Goal: Navigation & Orientation: Find specific page/section

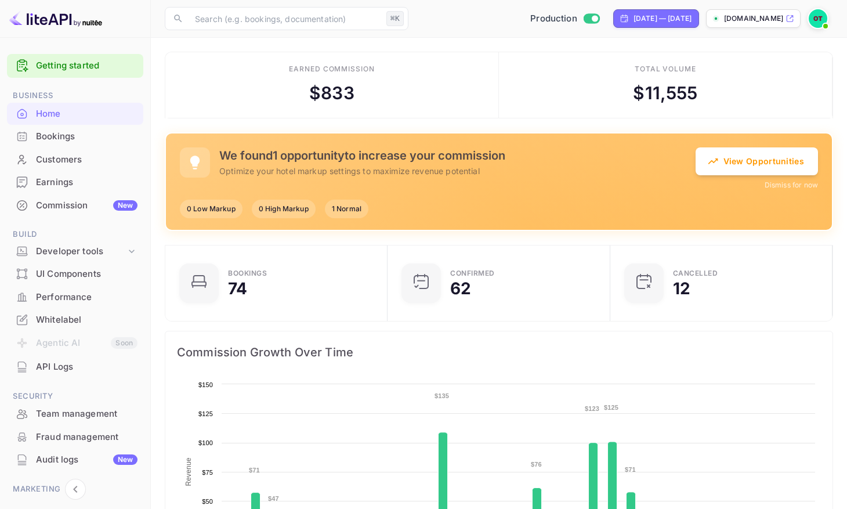
scroll to position [73, 0]
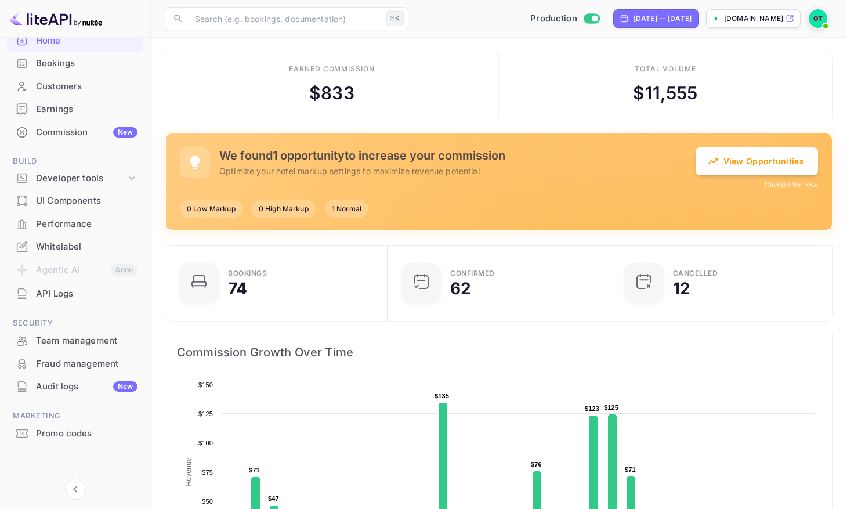
click at [64, 373] on div "Fraud management" at bounding box center [75, 364] width 136 height 23
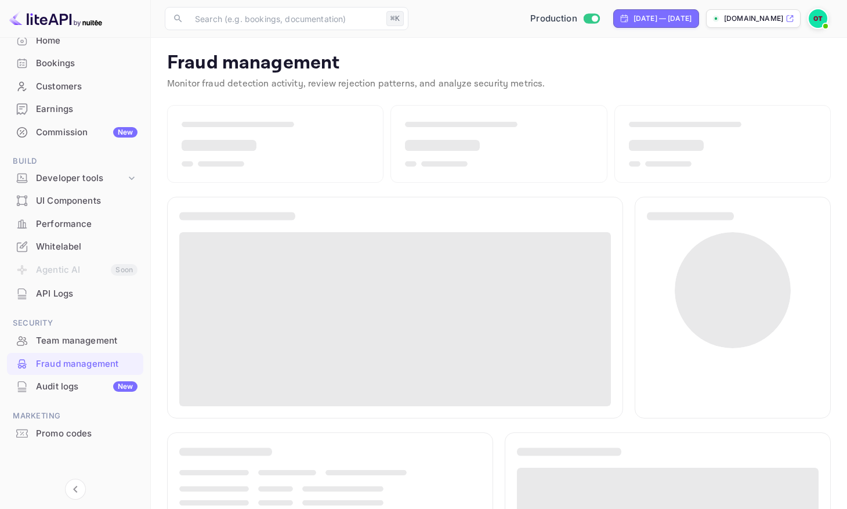
click at [60, 380] on div "Audit logs New" at bounding box center [87, 386] width 102 height 13
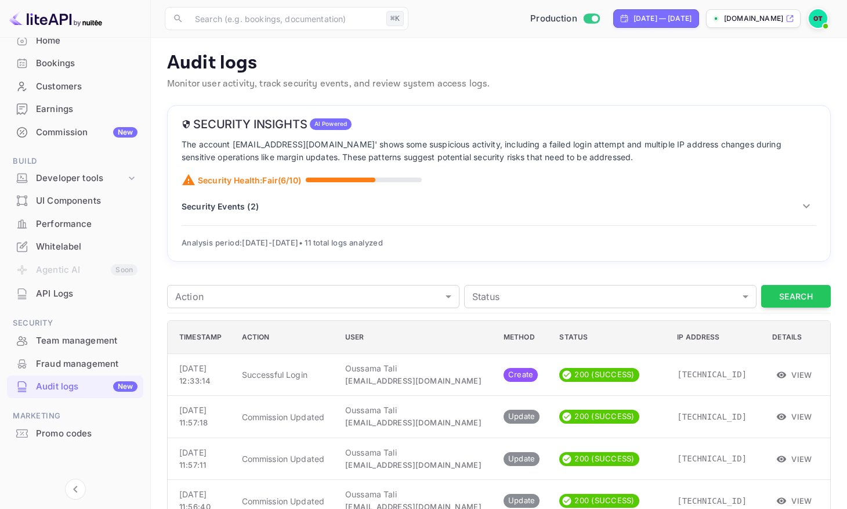
click at [246, 211] on p "Security Events ( 2 )" at bounding box center [220, 206] width 77 height 12
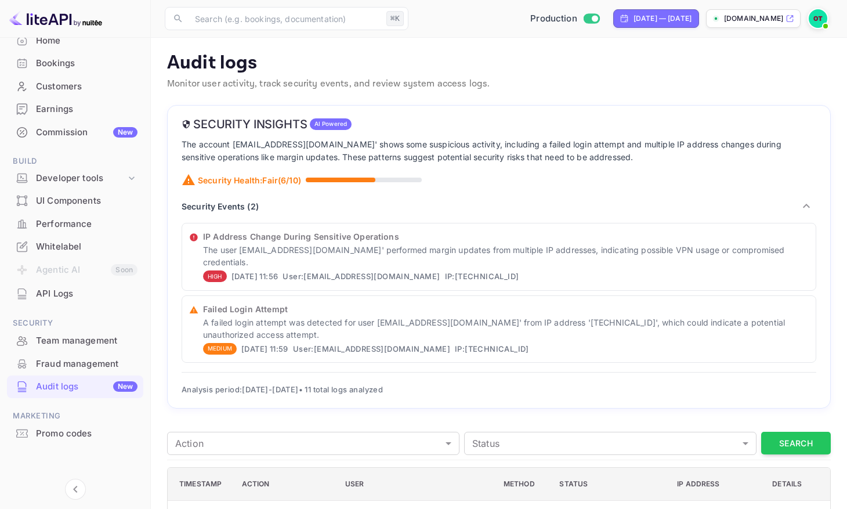
click at [444, 238] on p "IP Address Change During Sensitive Operations" at bounding box center [506, 236] width 606 height 12
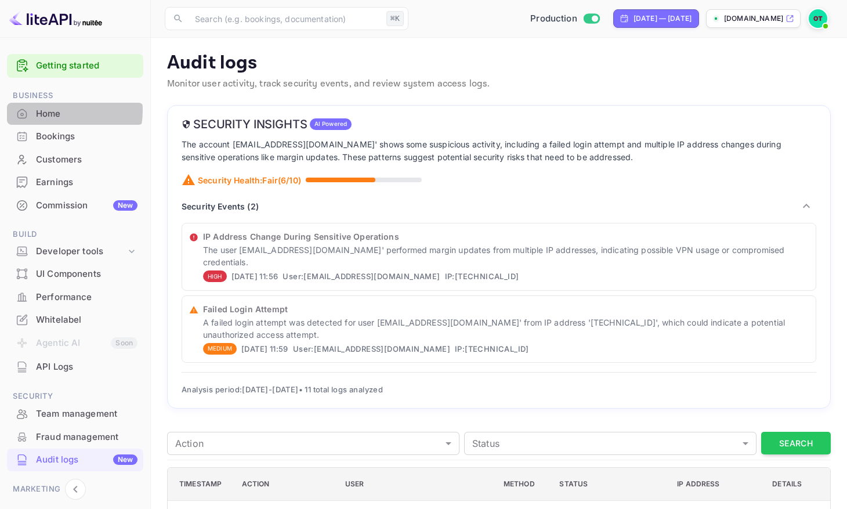
click at [58, 111] on div "Home" at bounding box center [87, 113] width 102 height 13
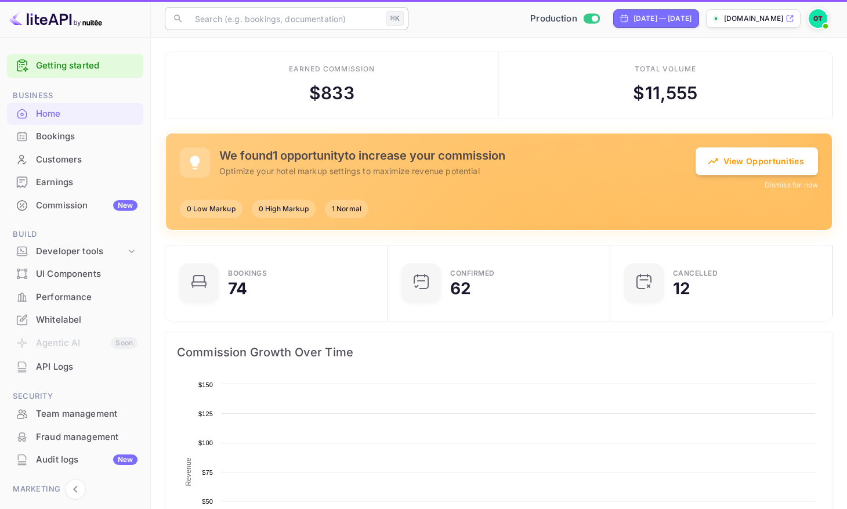
scroll to position [180, 207]
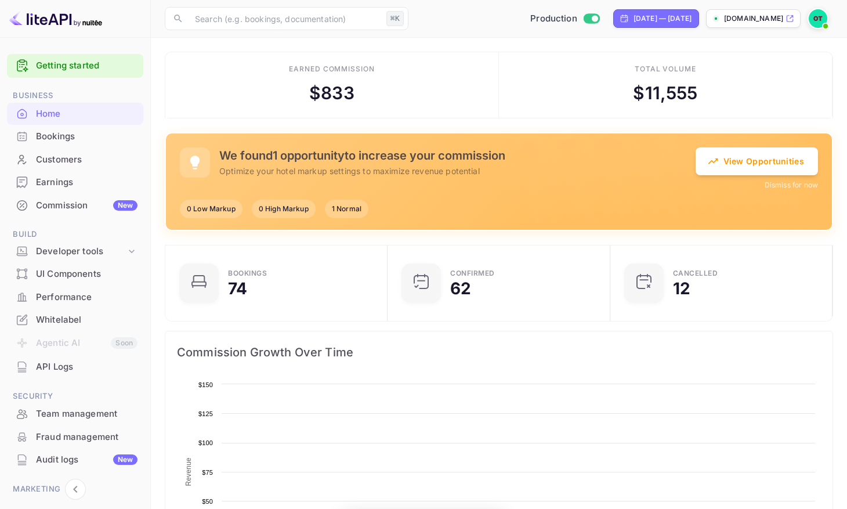
scroll to position [9, 9]
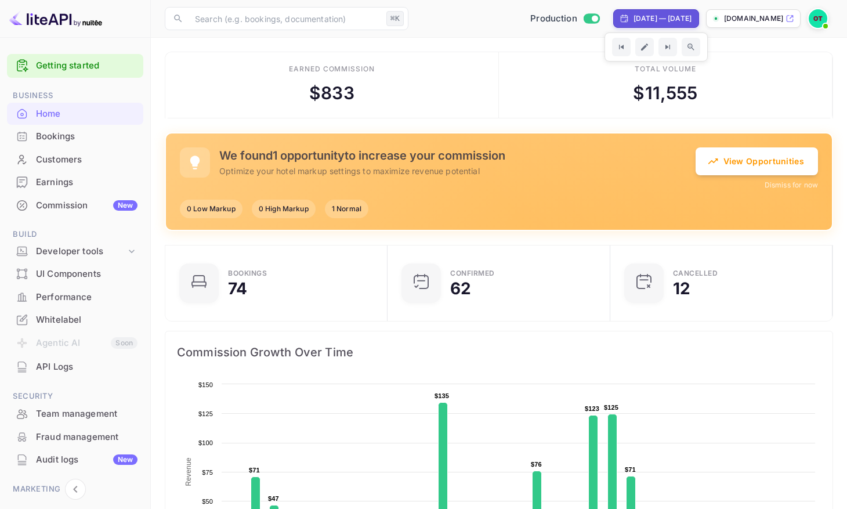
click at [658, 16] on div "[DATE] — [DATE]" at bounding box center [663, 18] width 58 height 10
select select "7"
select select "2025"
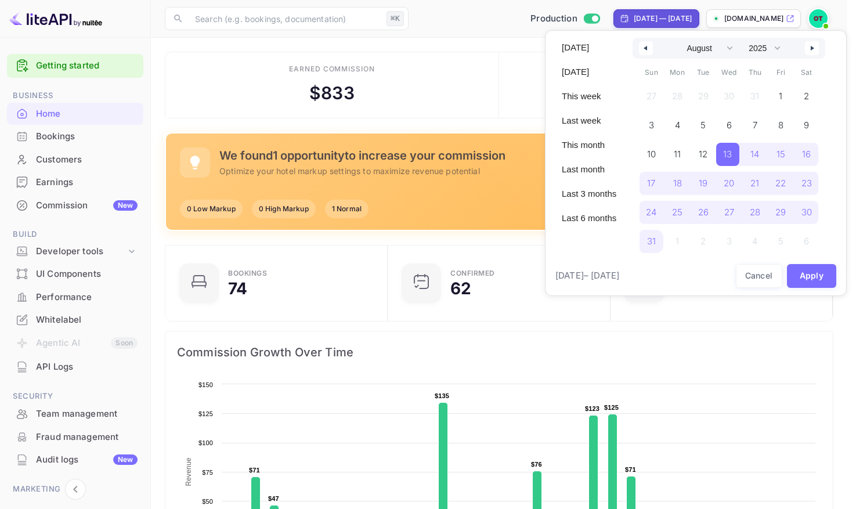
click at [658, 16] on div at bounding box center [428, 254] width 856 height 509
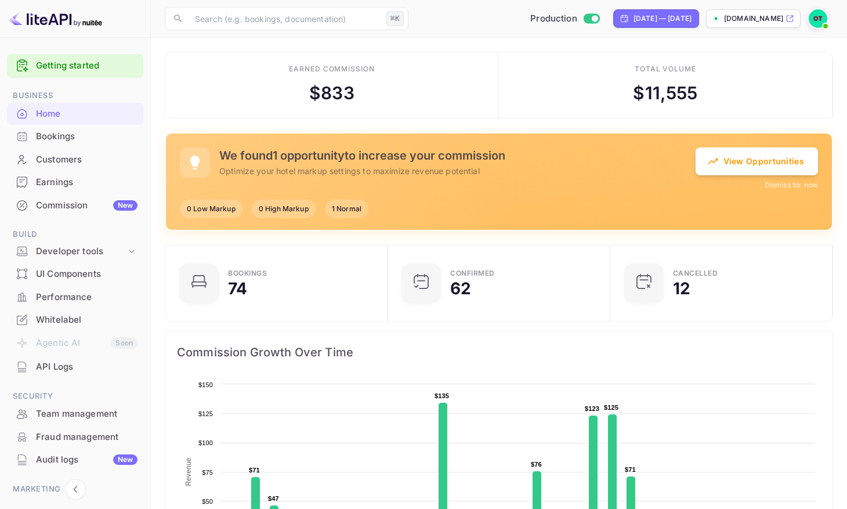
click at [815, 19] on img at bounding box center [818, 18] width 19 height 19
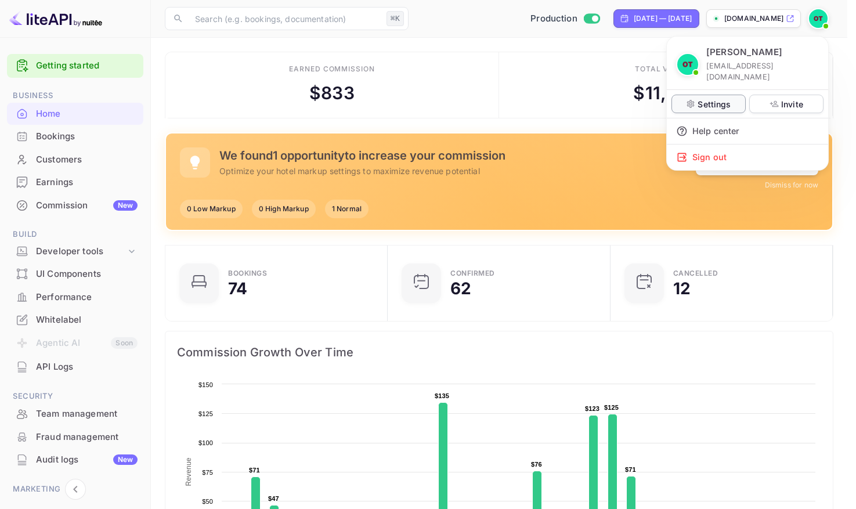
click at [710, 98] on p "Settings" at bounding box center [713, 104] width 33 height 12
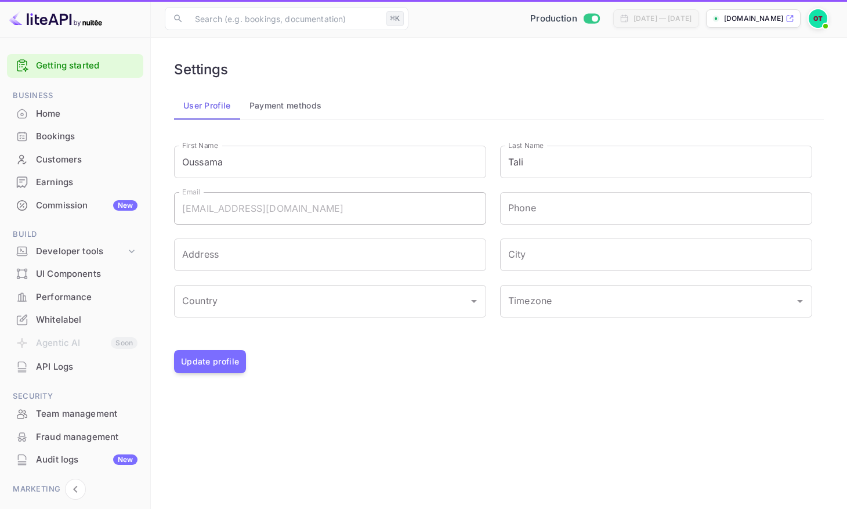
type input "(GMT+01:00) Madrid"
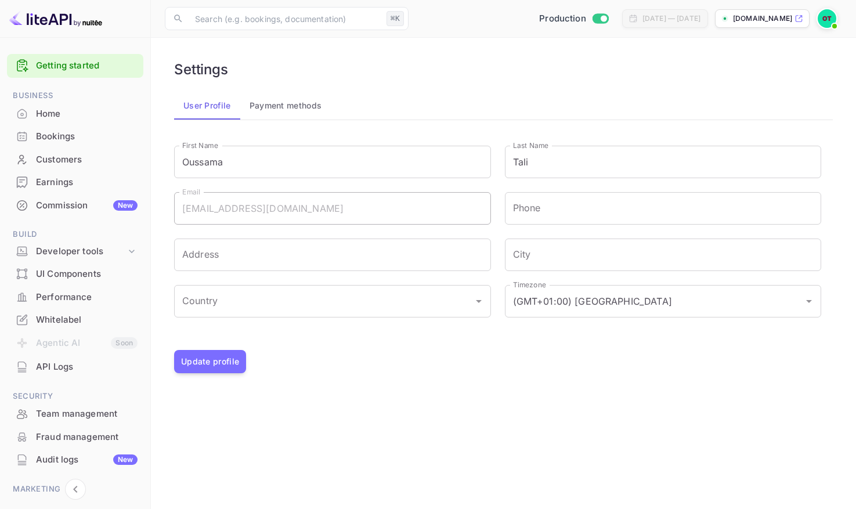
click at [290, 106] on button "Payment methods" at bounding box center [285, 106] width 91 height 28
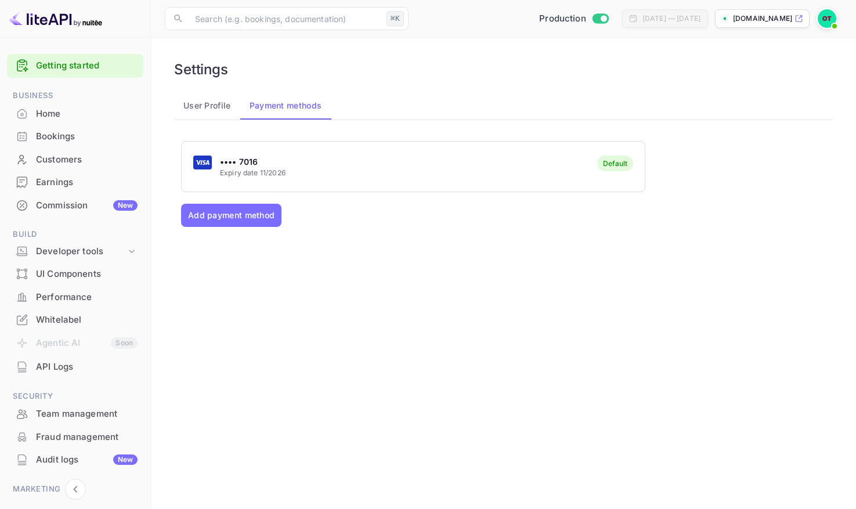
click at [223, 105] on button "User Profile" at bounding box center [207, 106] width 66 height 28
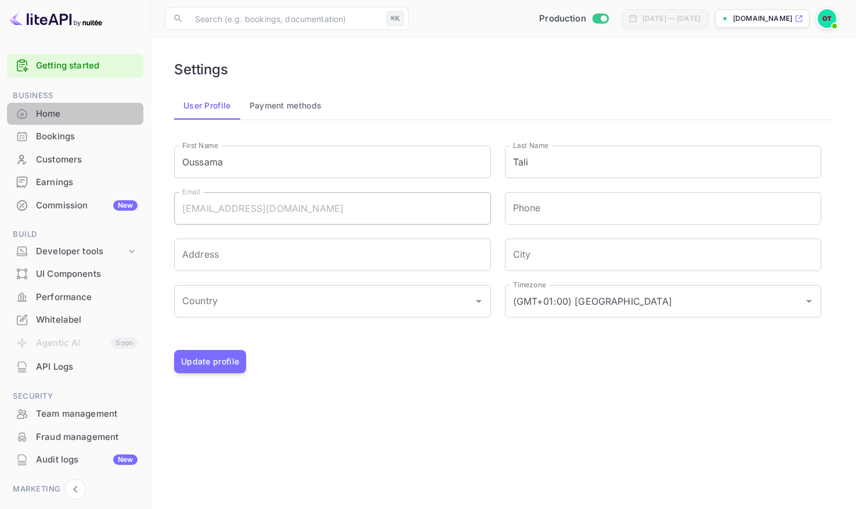
click at [79, 115] on div "Home" at bounding box center [87, 113] width 102 height 13
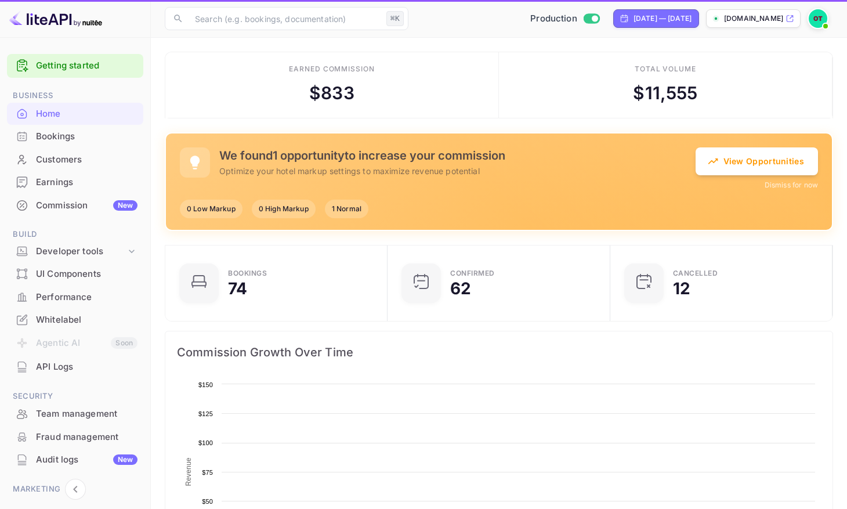
scroll to position [180, 207]
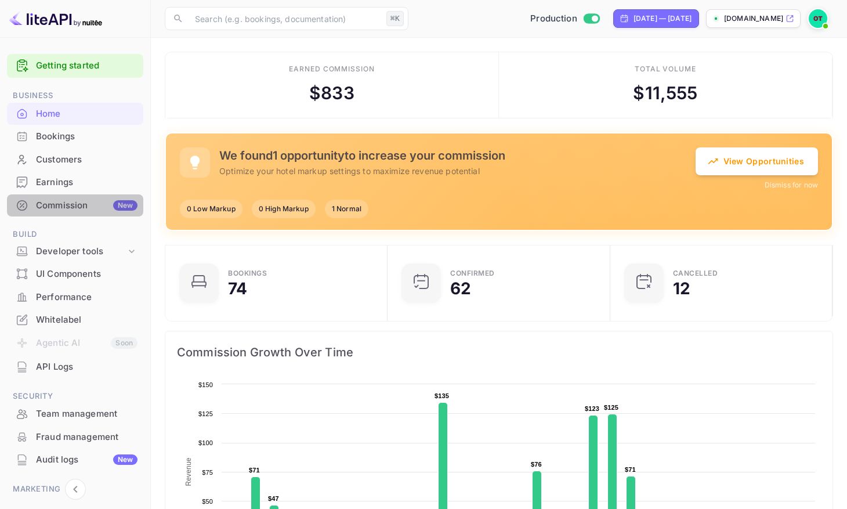
click at [94, 199] on div "Commission New" at bounding box center [87, 205] width 102 height 13
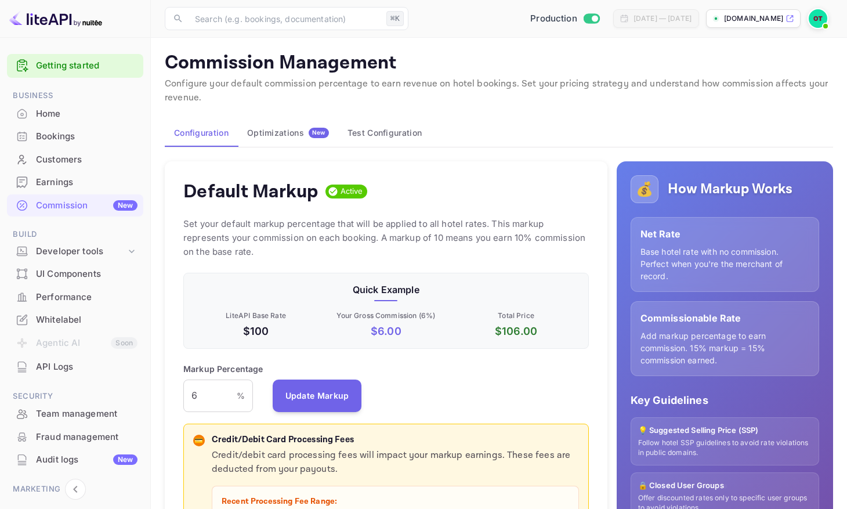
scroll to position [197, 397]
click at [87, 250] on div "Developer tools" at bounding box center [81, 251] width 90 height 13
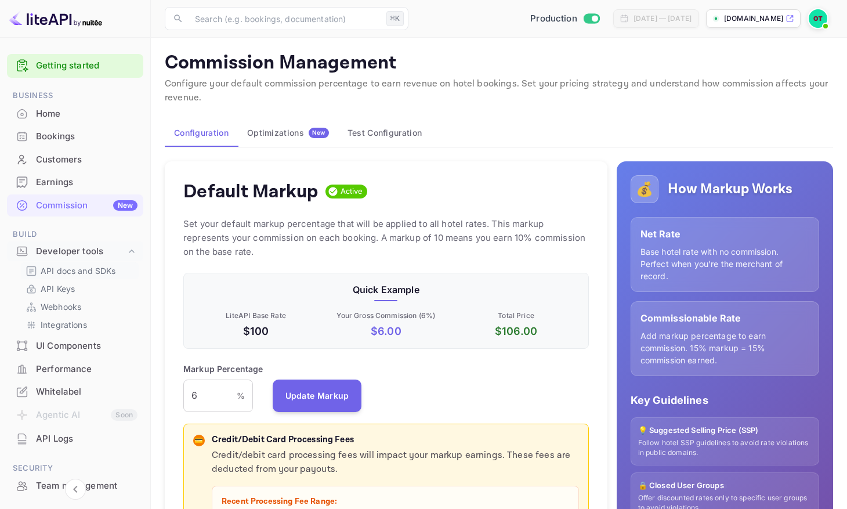
click at [85, 271] on p "API docs and SDKs" at bounding box center [78, 271] width 75 height 12
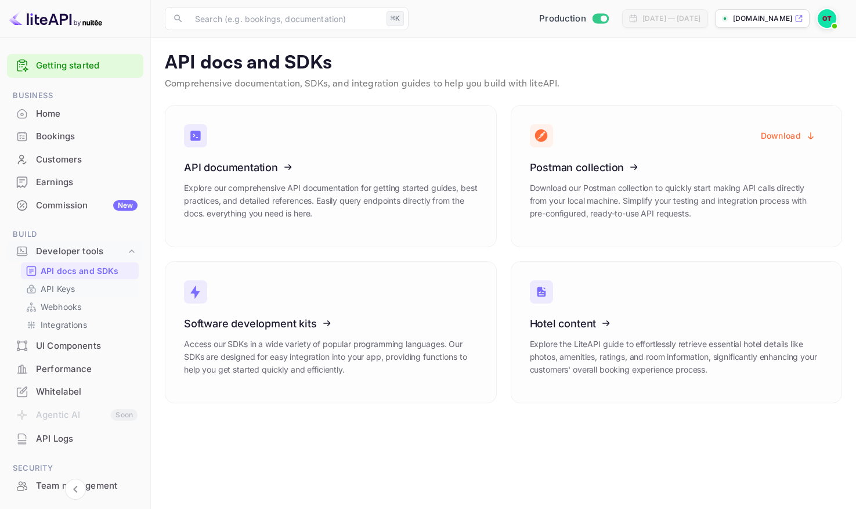
click at [76, 285] on link "API Keys" at bounding box center [80, 289] width 109 height 12
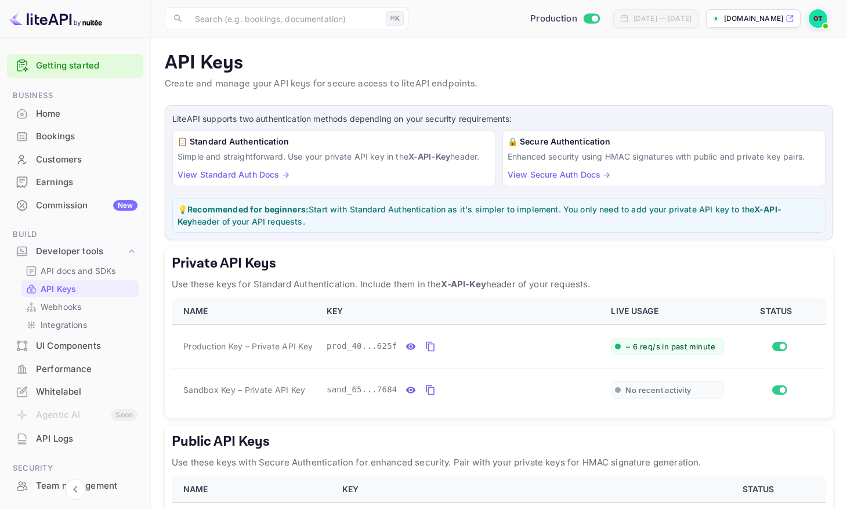
scroll to position [145, 0]
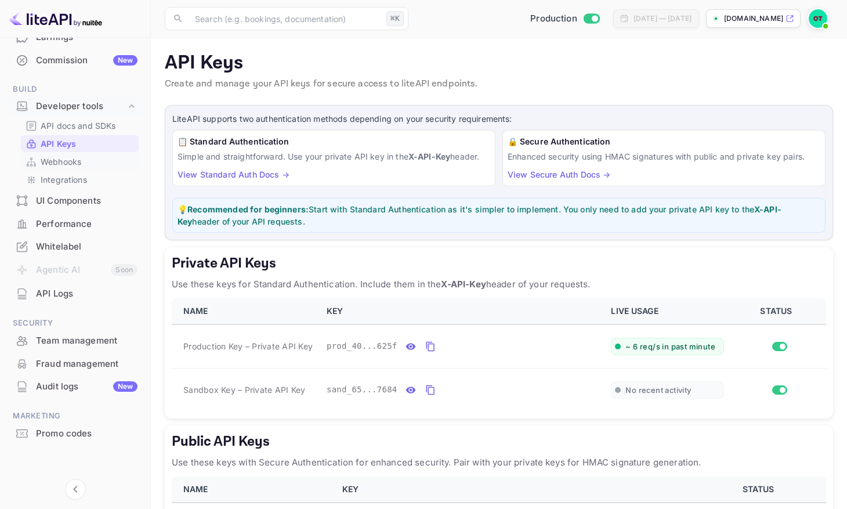
click at [96, 160] on link "Webhooks" at bounding box center [80, 162] width 109 height 12
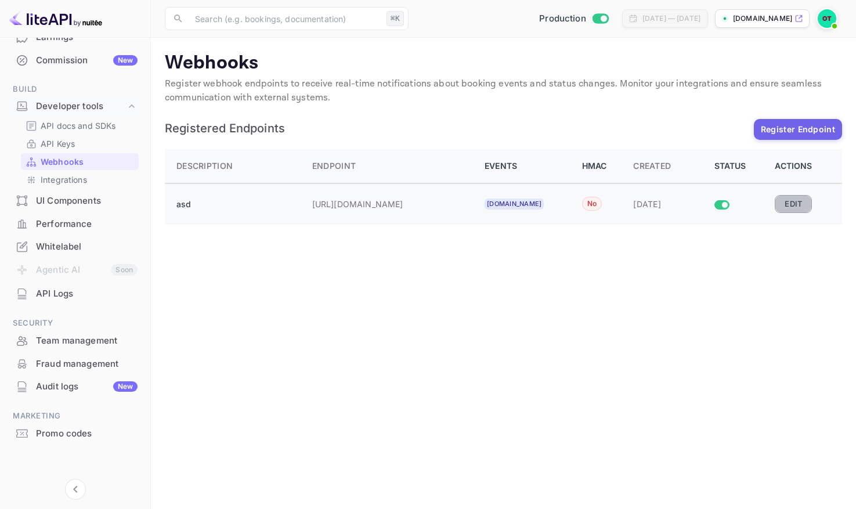
click at [804, 201] on button "Edit" at bounding box center [793, 203] width 37 height 17
click at [79, 172] on div "Integrations" at bounding box center [80, 179] width 118 height 17
click at [78, 182] on p "Integrations" at bounding box center [64, 179] width 46 height 12
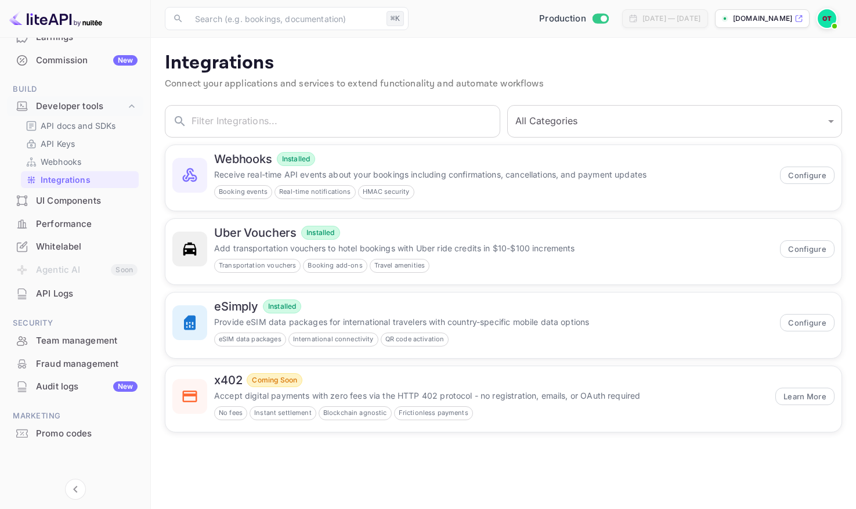
click at [104, 175] on link "Integrations" at bounding box center [80, 179] width 109 height 12
click at [80, 201] on div "UI Components" at bounding box center [87, 200] width 102 height 13
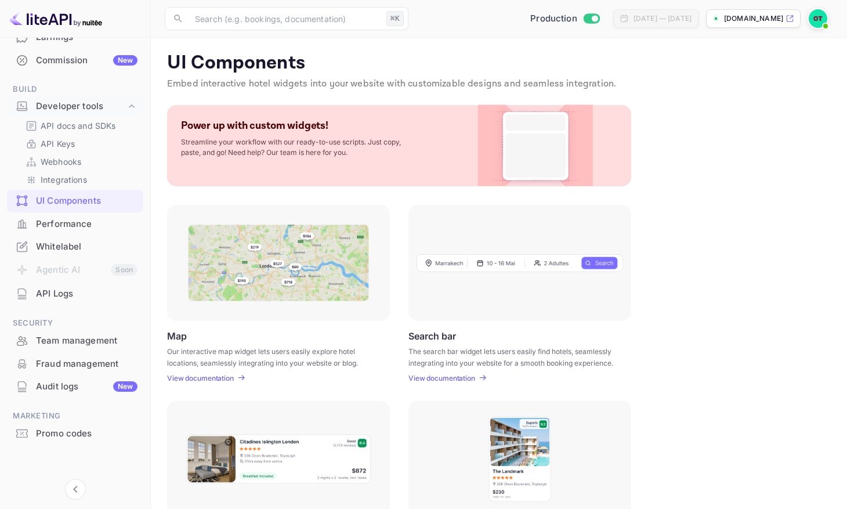
scroll to position [273, 0]
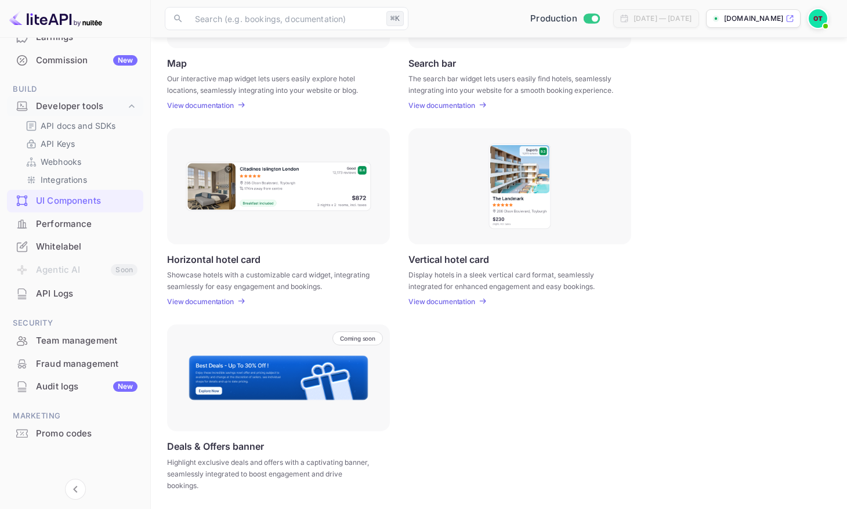
click at [86, 225] on div "Performance" at bounding box center [87, 224] width 102 height 13
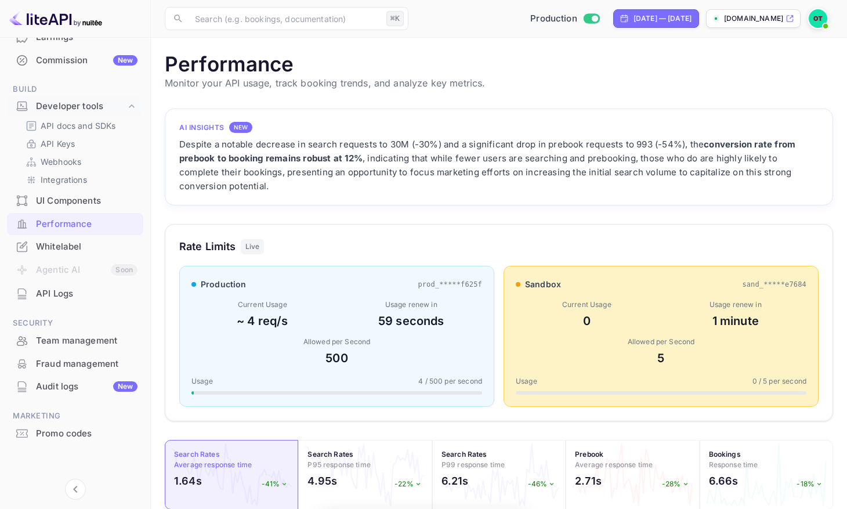
scroll to position [290, 660]
